Goal: Find specific page/section: Find specific page/section

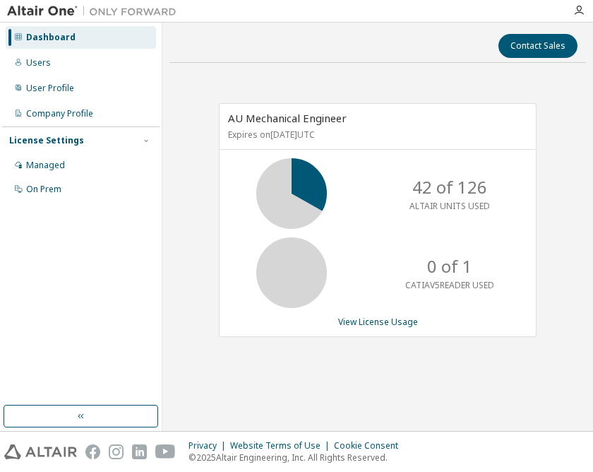
click at [23, 167] on div "Managed" at bounding box center [81, 165] width 150 height 23
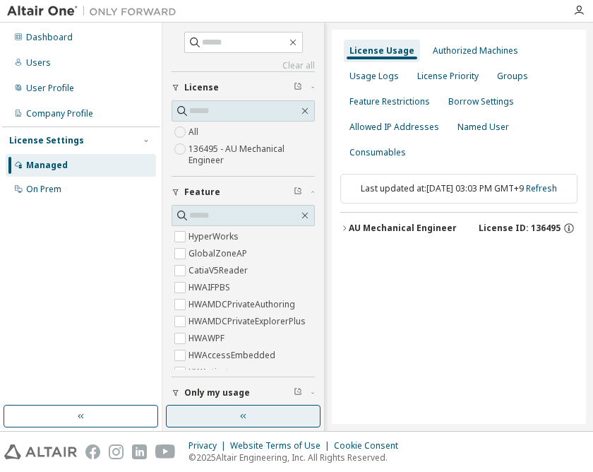
click at [244, 412] on icon "button" at bounding box center [243, 415] width 11 height 11
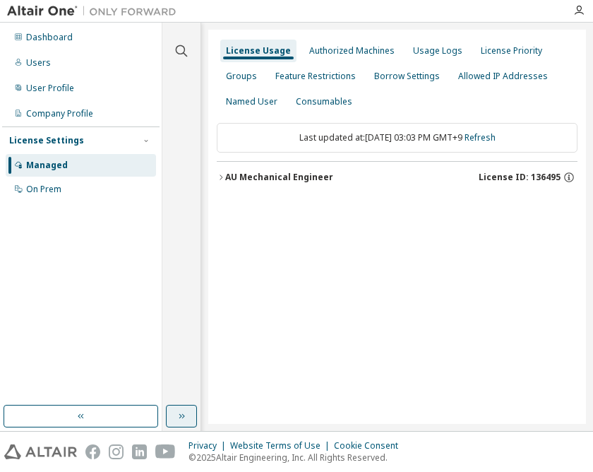
click at [285, 179] on div "AU Mechanical Engineer" at bounding box center [279, 177] width 108 height 11
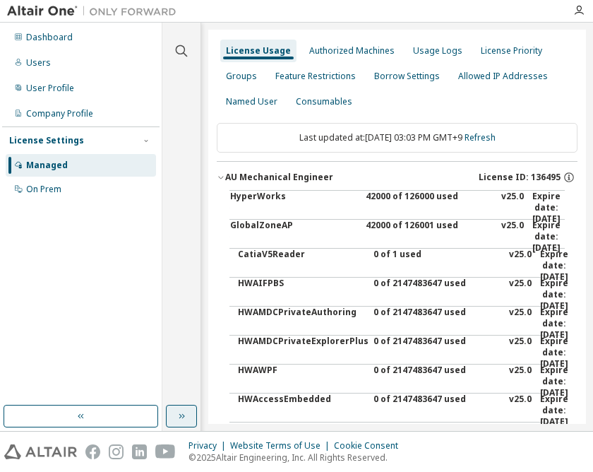
click at [390, 196] on div "42000 of 126000 used" at bounding box center [429, 208] width 127 height 34
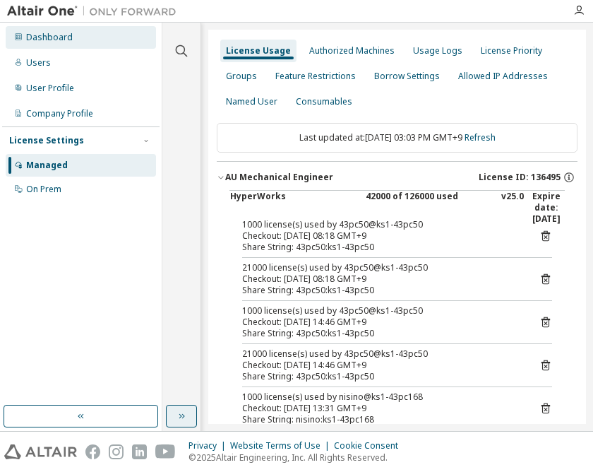
click at [61, 43] on div "Dashboard" at bounding box center [81, 37] width 150 height 23
